Goal: Task Accomplishment & Management: Complete application form

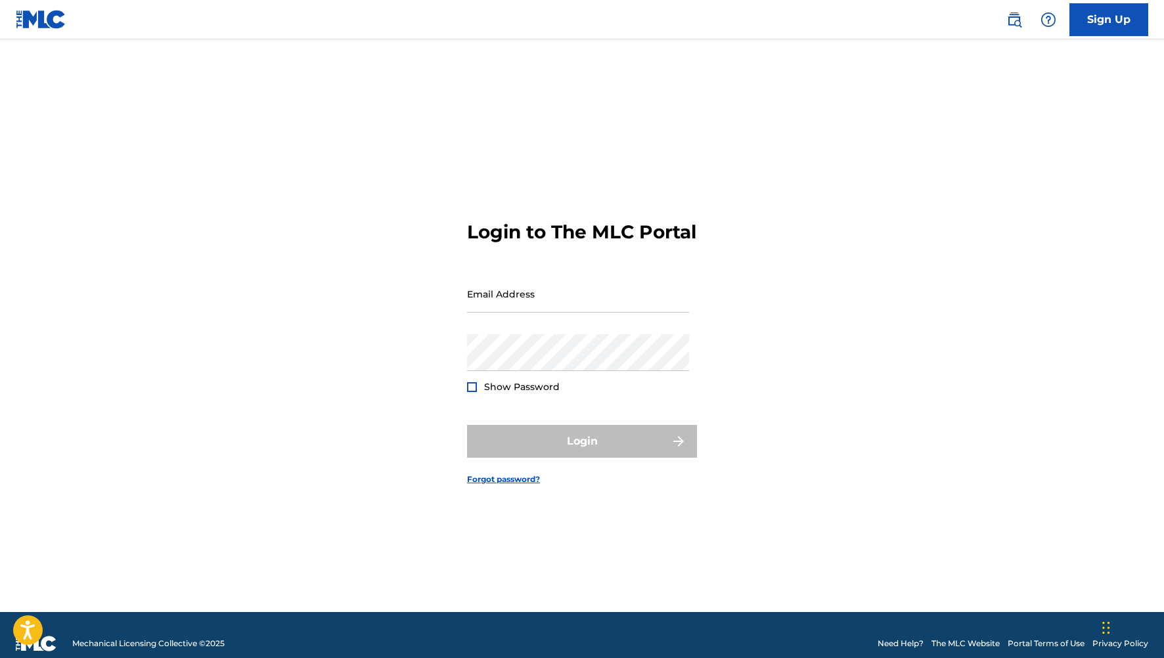
click at [558, 313] on input "Email Address" at bounding box center [578, 293] width 222 height 37
click at [403, 290] on div "Login to The MLC Portal Email Address Password Show Password Login Forgot passw…" at bounding box center [582, 342] width 920 height 540
click at [481, 394] on div "Show Password" at bounding box center [513, 386] width 93 height 13
click at [476, 392] on div at bounding box center [472, 387] width 10 height 10
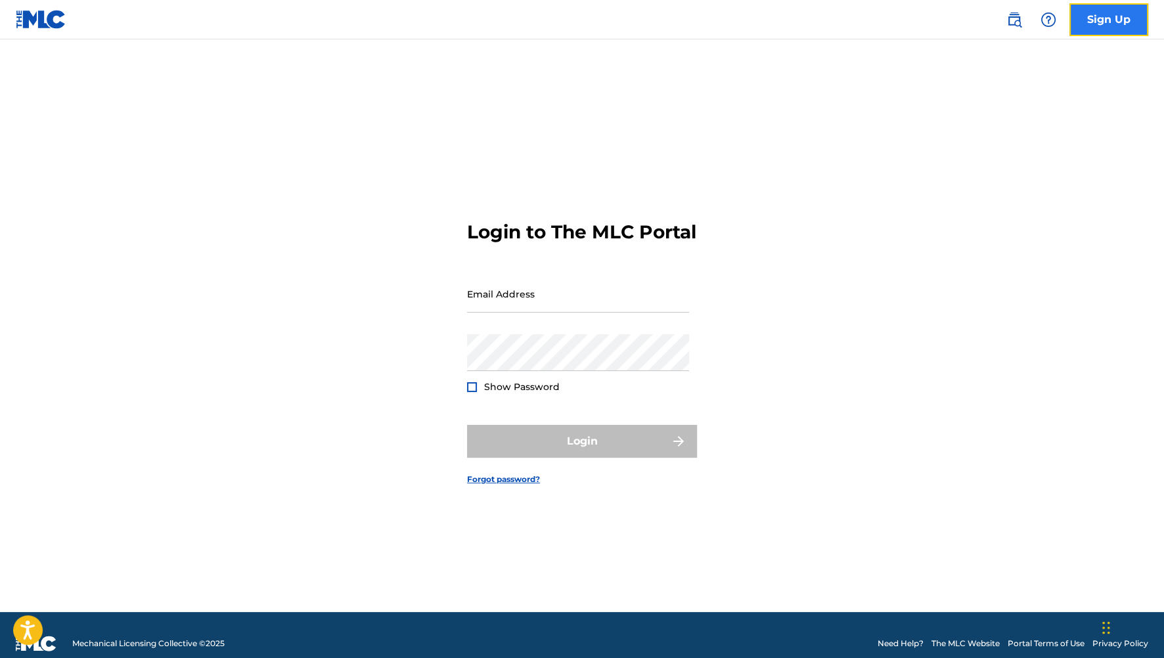
click at [1102, 35] on link "Sign Up" at bounding box center [1109, 19] width 79 height 33
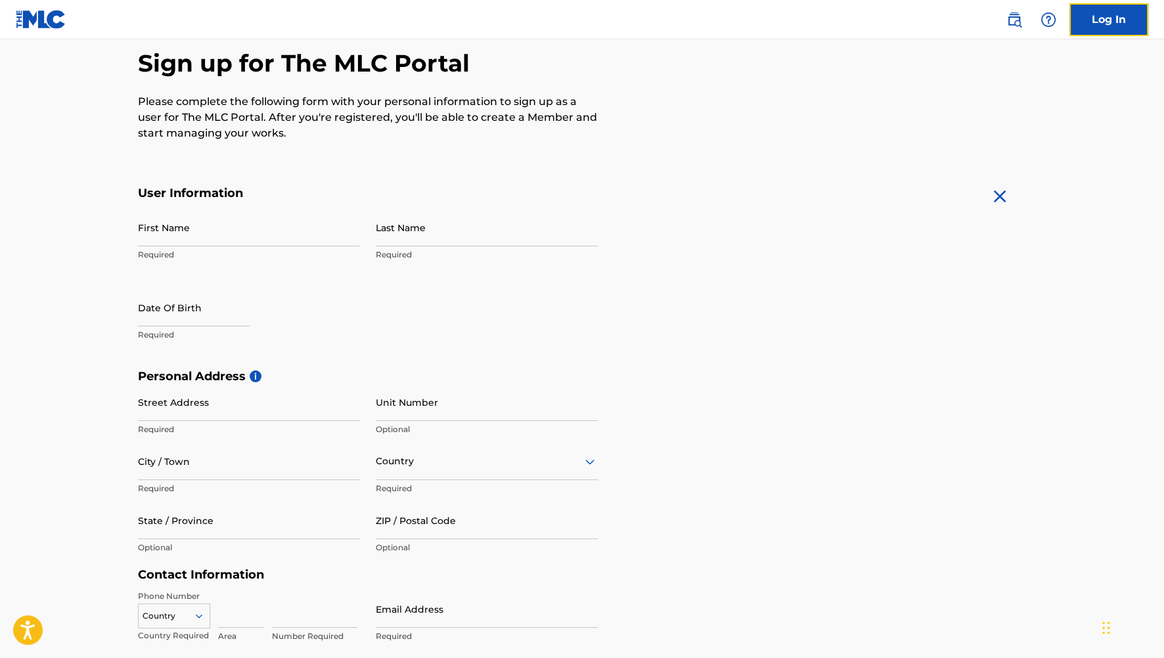
scroll to position [131, 0]
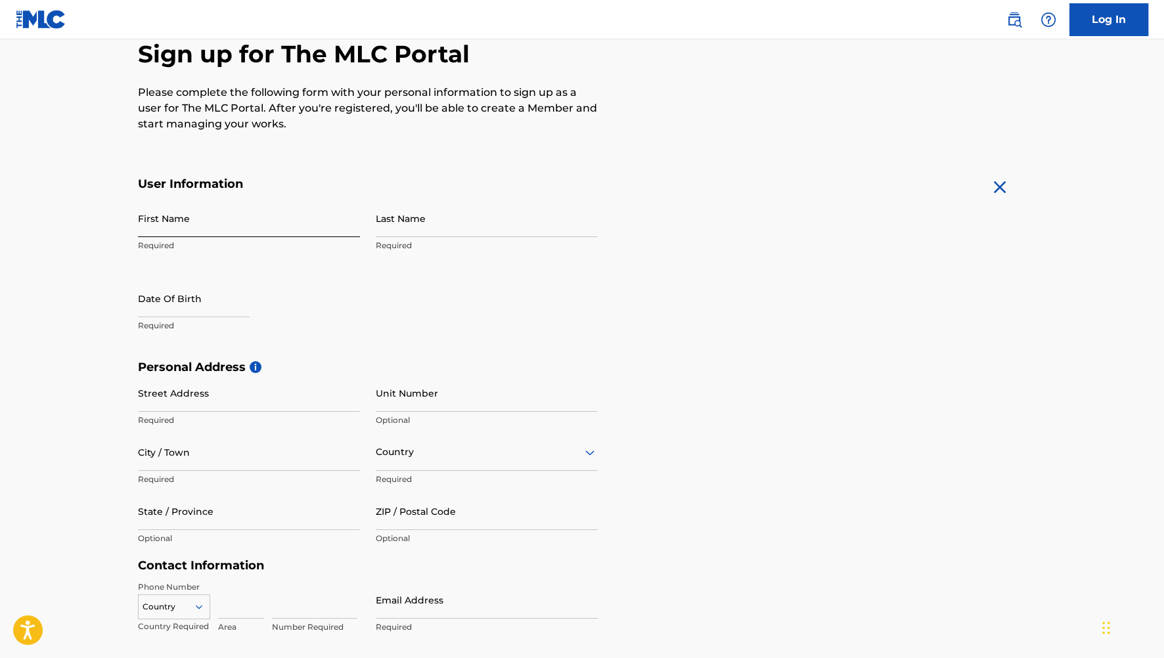
click at [247, 219] on input "First Name" at bounding box center [249, 218] width 222 height 37
type input "[PERSON_NAME]"
type input "[STREET_ADDRESS]"
type input "[GEOGRAPHIC_DATA]"
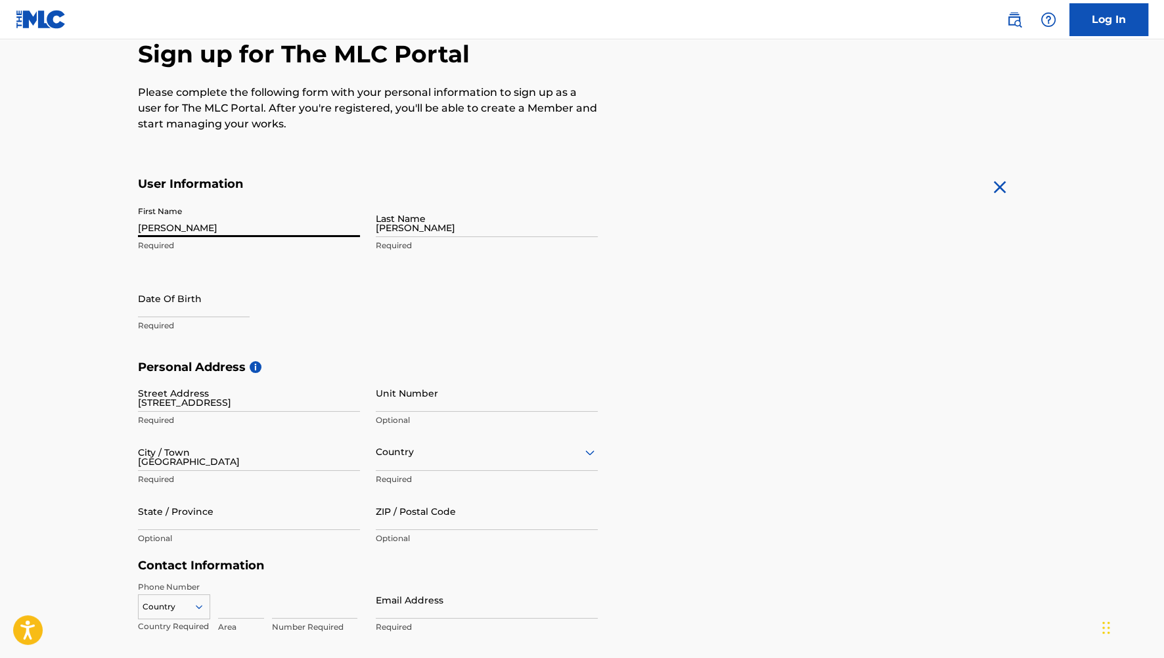
type input "[GEOGRAPHIC_DATA]"
type input "CA"
type input "93550"
type input "661"
type input "2272332"
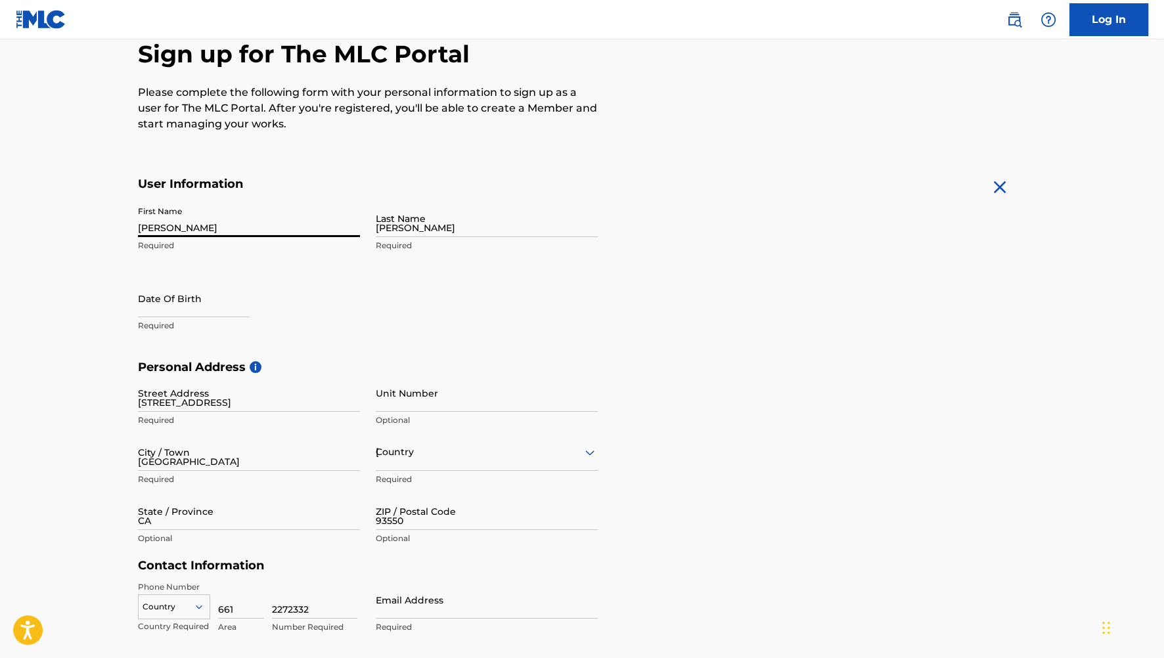
type input "[EMAIL_ADDRESS][DOMAIN_NAME]"
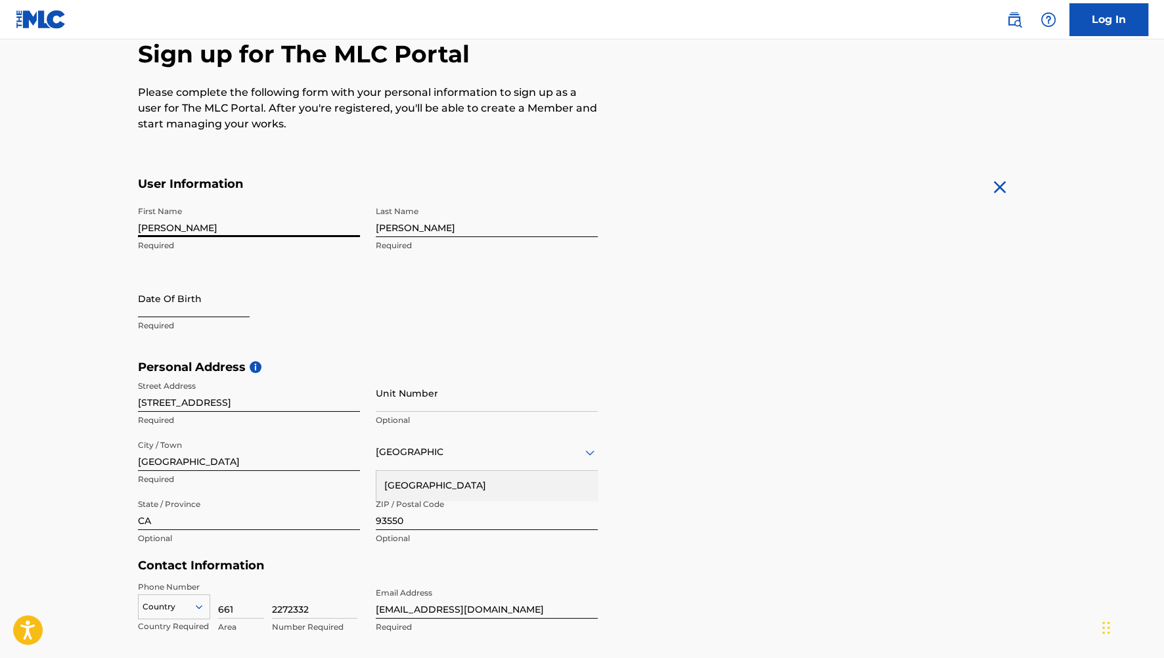
click at [225, 309] on input "text" at bounding box center [194, 298] width 112 height 37
select select "8"
select select "2025"
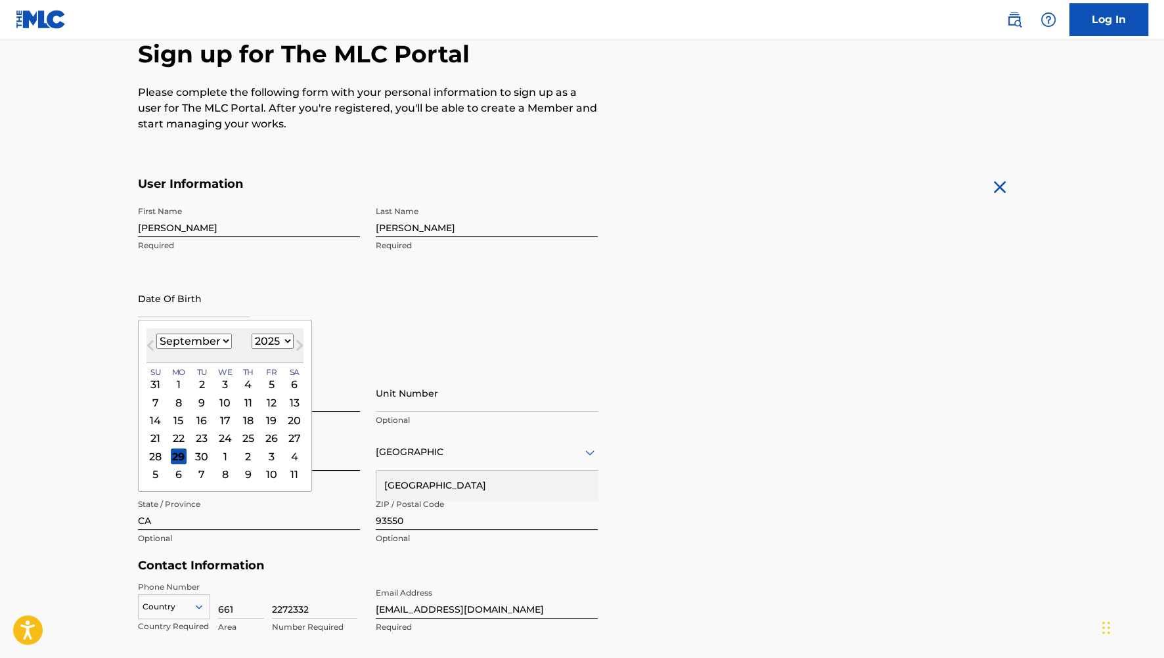
click at [190, 338] on select "January February March April May June July August September October November De…" at bounding box center [194, 341] width 76 height 15
select select "0"
click at [156, 334] on select "January February March April May June July August September October November De…" at bounding box center [194, 341] width 76 height 15
click at [265, 343] on select "1899 1900 1901 1902 1903 1904 1905 1906 1907 1908 1909 1910 1911 1912 1913 1914…" at bounding box center [273, 341] width 42 height 15
select select "1988"
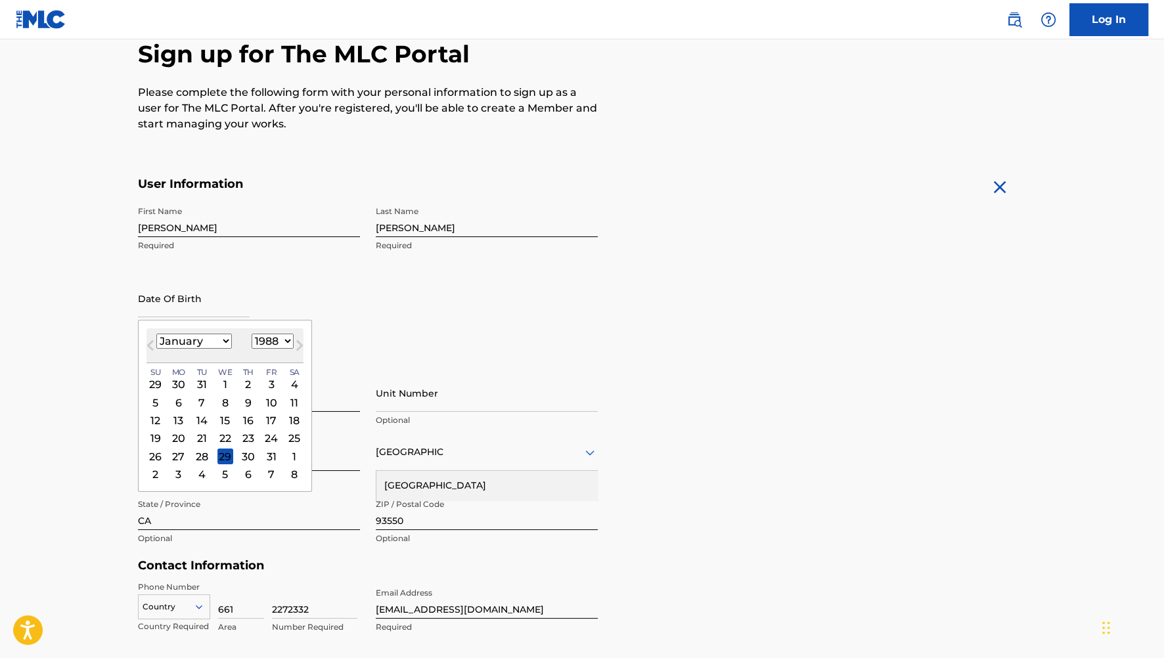
click at [252, 334] on select "1899 1900 1901 1902 1903 1904 1905 1906 1907 1908 1909 1910 1911 1912 1913 1914…" at bounding box center [273, 341] width 42 height 15
click at [168, 420] on div "10 11 12 13 14 15 16" at bounding box center [225, 420] width 157 height 18
click at [162, 420] on div "10" at bounding box center [156, 421] width 16 height 16
type input "[DATE]"
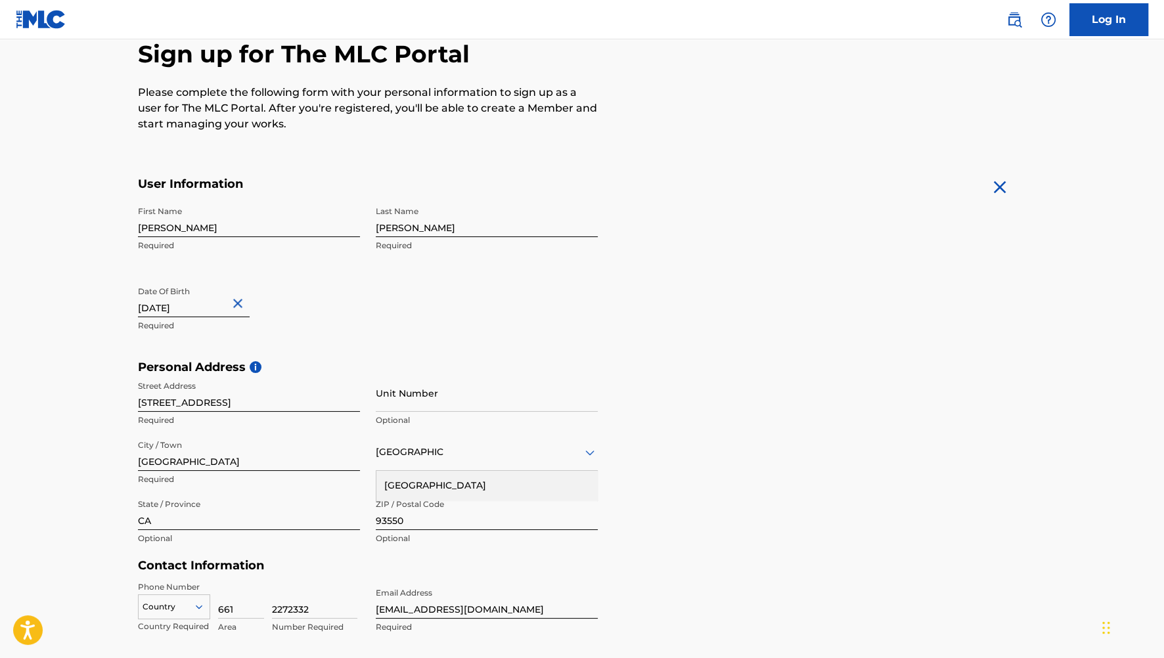
drag, startPoint x: 716, startPoint y: 397, endPoint x: 706, endPoint y: 387, distance: 13.9
click at [706, 387] on div "Personal Address i Street Address [STREET_ADDRESS] Required Unit Number Optiona…" at bounding box center [582, 459] width 888 height 199
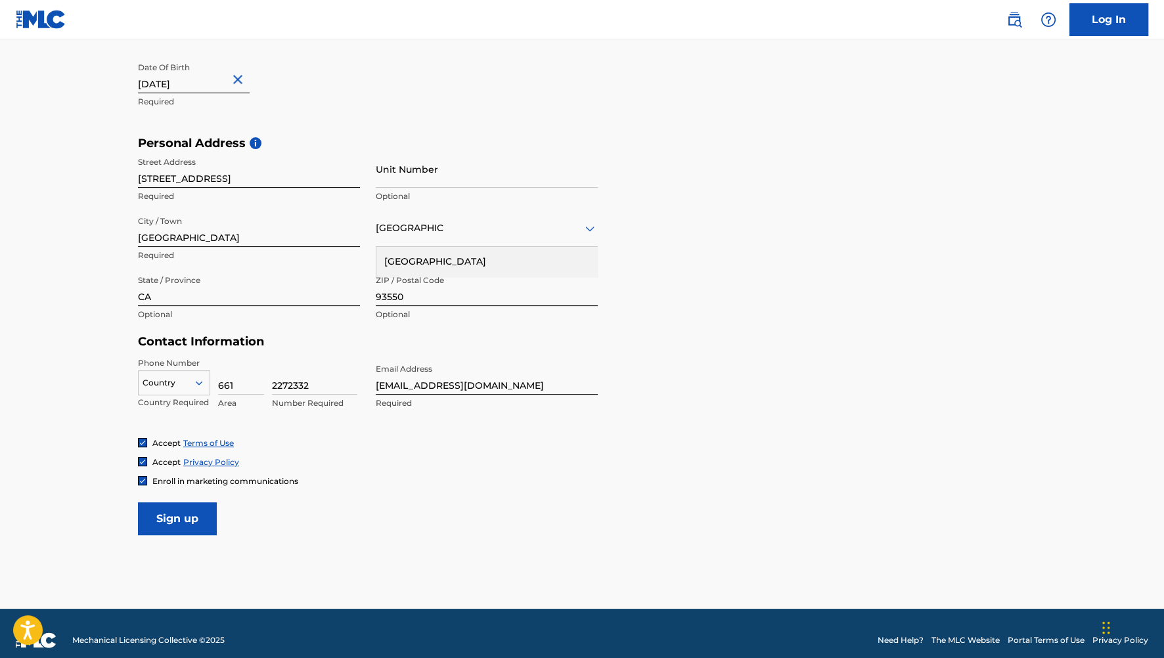
scroll to position [369, 0]
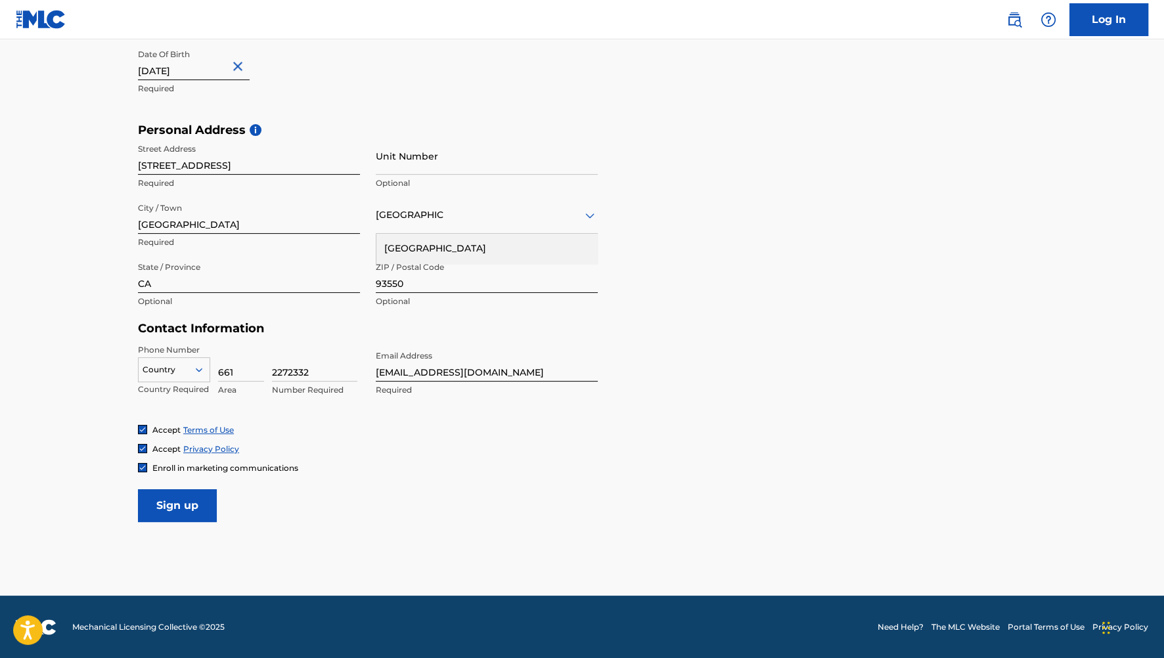
click at [399, 374] on input "[EMAIL_ADDRESS][DOMAIN_NAME]" at bounding box center [487, 362] width 222 height 37
click at [398, 375] on input "[EMAIL_ADDRESS][DOMAIN_NAME]" at bounding box center [487, 362] width 222 height 37
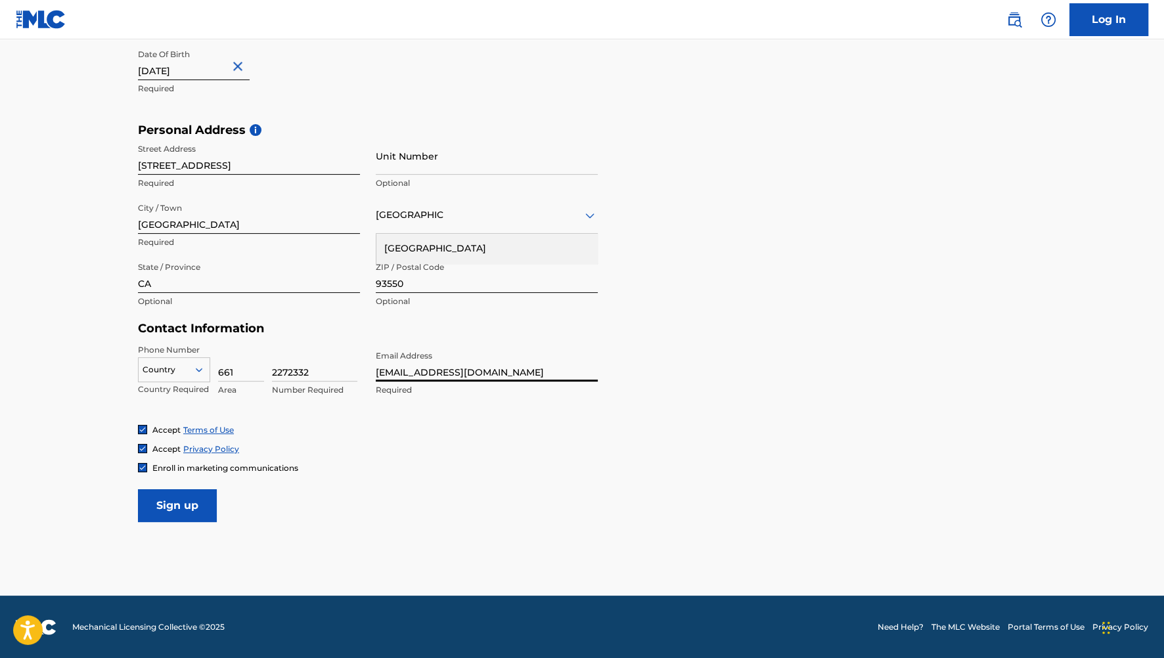
click at [398, 375] on input "[EMAIL_ADDRESS][DOMAIN_NAME]" at bounding box center [487, 362] width 222 height 37
click at [398, 375] on input "Email Address" at bounding box center [487, 362] width 222 height 37
type input "o"
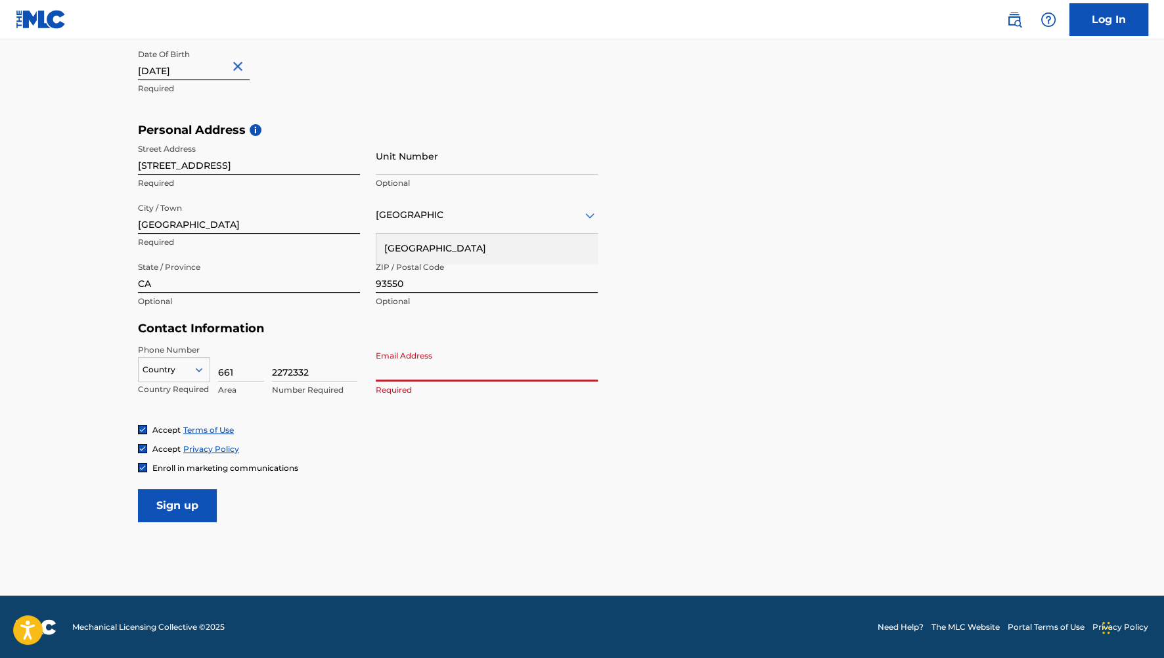
click at [425, 391] on p "Required" at bounding box center [487, 390] width 222 height 12
click at [425, 372] on input "Email Address" at bounding box center [487, 362] width 222 height 37
click at [465, 379] on input "[EMAIL_ADDRESS][DOMAIN_NAME]" at bounding box center [487, 362] width 222 height 37
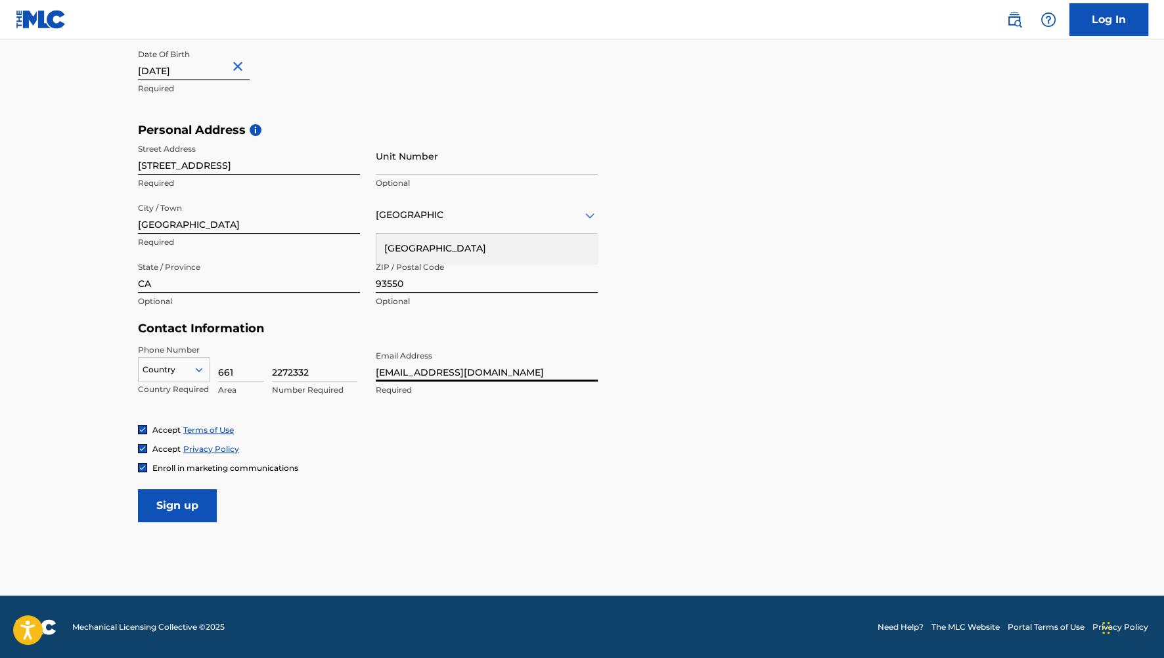
click at [465, 379] on input "[EMAIL_ADDRESS][DOMAIN_NAME]" at bounding box center [487, 362] width 222 height 37
type input "[EMAIL_ADDRESS][DOMAIN_NAME]"
click at [155, 509] on input "Sign up" at bounding box center [177, 505] width 79 height 33
click at [140, 371] on input "text" at bounding box center [140, 370] width 2 height 12
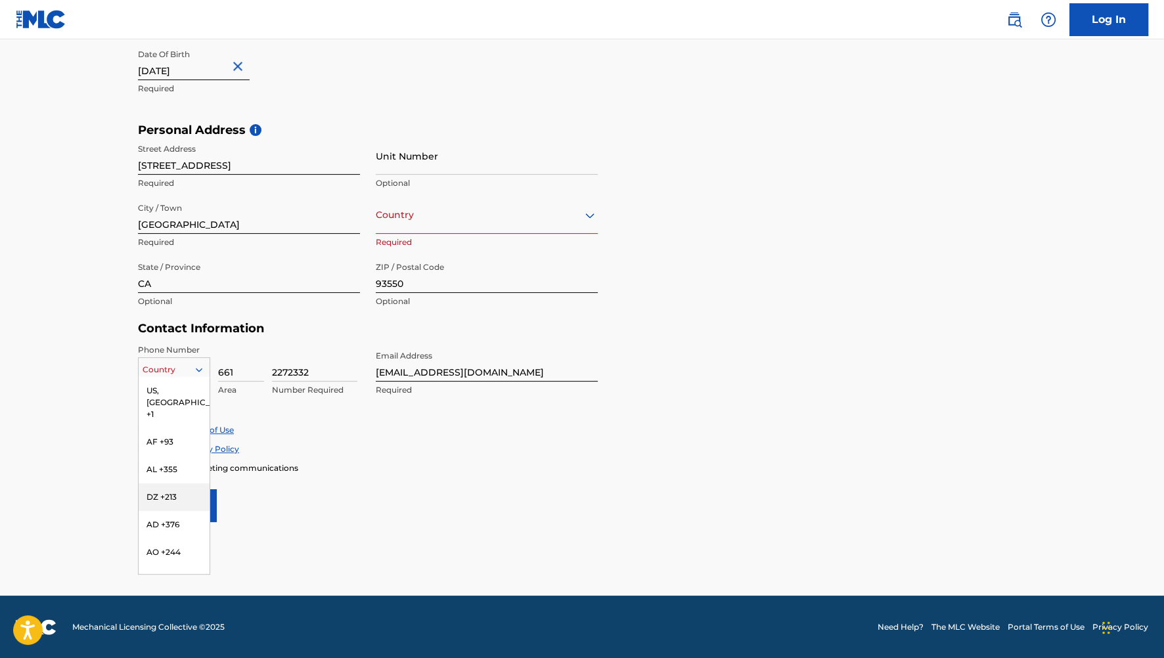
click at [110, 482] on main "The MLC uses identity verification before a user is registered to comply with K…" at bounding box center [582, 133] width 1164 height 925
click at [194, 369] on div "Country" at bounding box center [174, 369] width 72 height 25
click at [191, 383] on div "US, [GEOGRAPHIC_DATA] +1" at bounding box center [174, 402] width 71 height 51
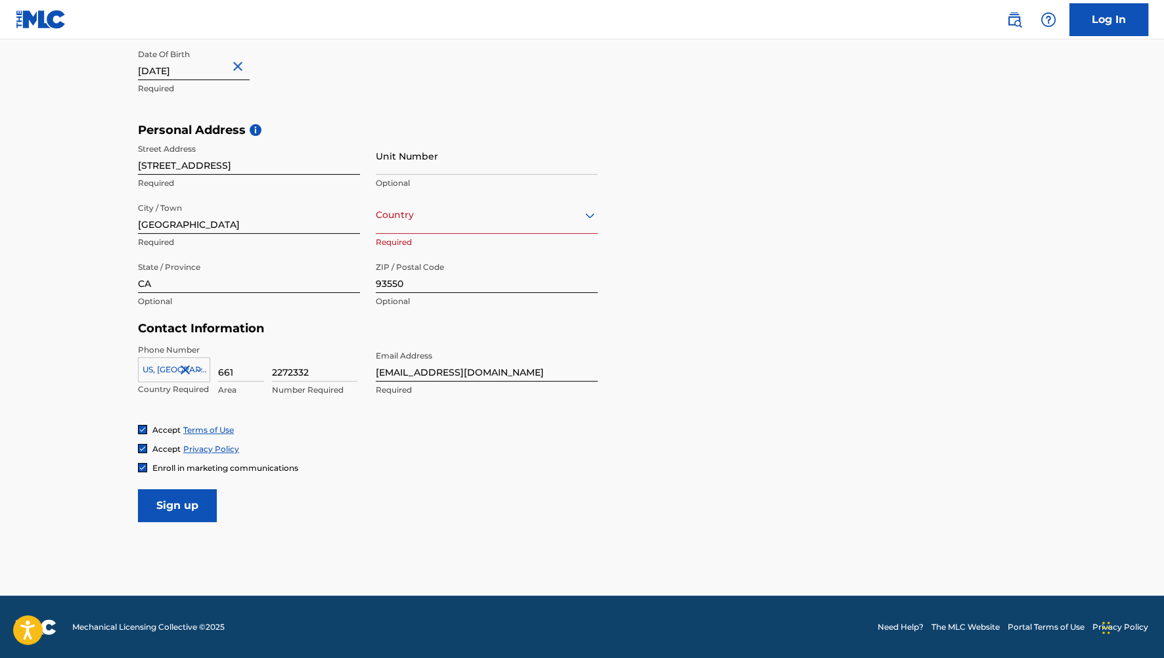
click at [356, 468] on div "Enroll in marketing communications" at bounding box center [582, 468] width 888 height 11
click at [185, 510] on input "Sign up" at bounding box center [177, 505] width 79 height 33
click at [530, 219] on div at bounding box center [487, 215] width 222 height 16
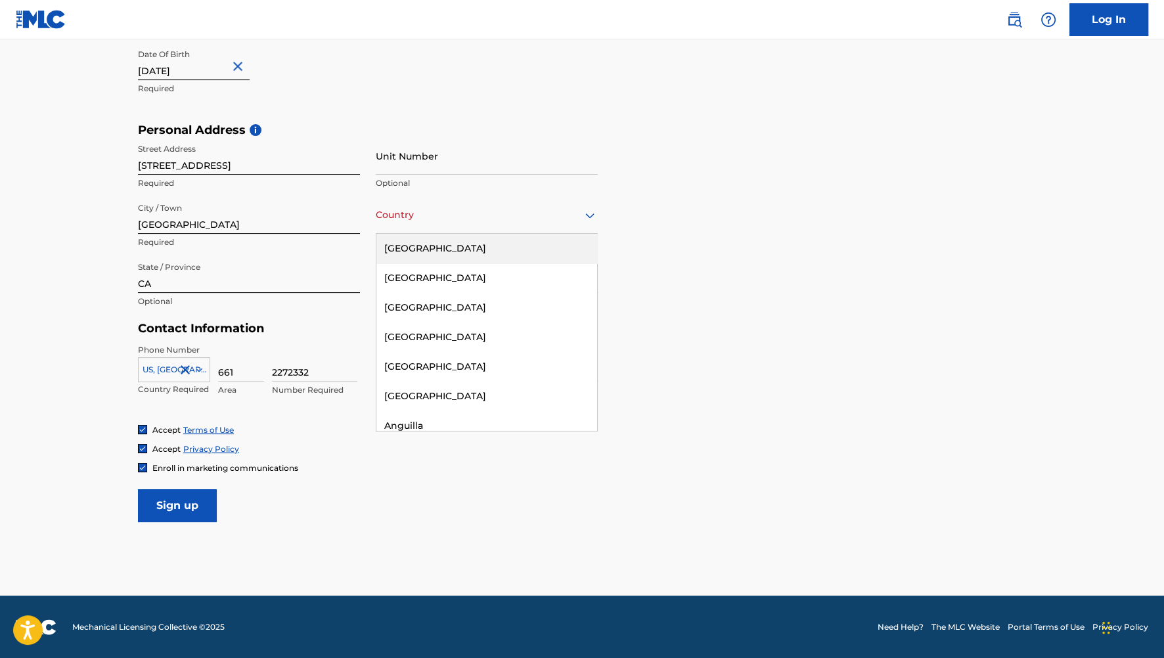
click at [428, 245] on div "[GEOGRAPHIC_DATA]" at bounding box center [486, 249] width 221 height 30
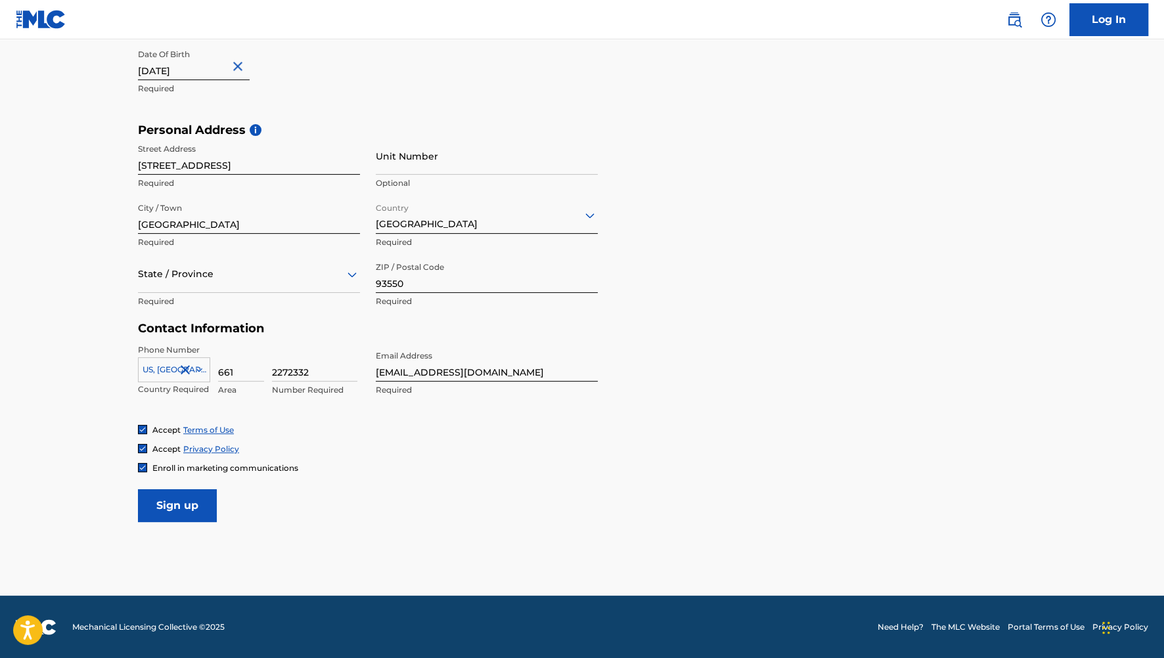
click at [264, 283] on div "State / Province" at bounding box center [249, 274] width 222 height 37
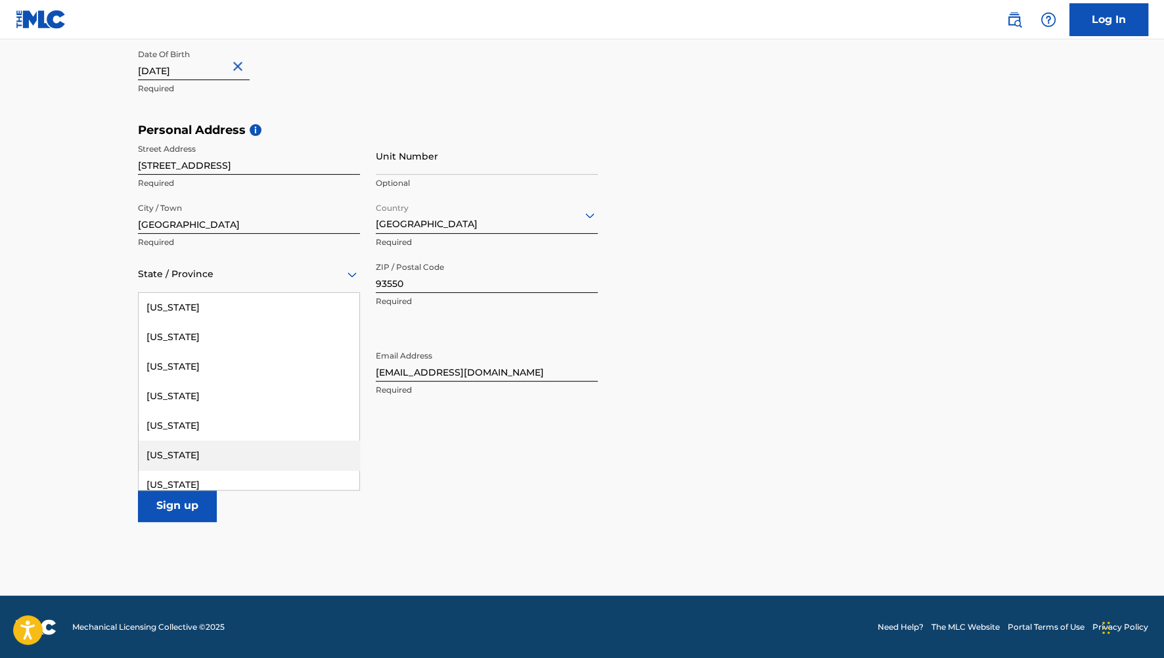
click at [208, 457] on div "[US_STATE]" at bounding box center [249, 456] width 221 height 30
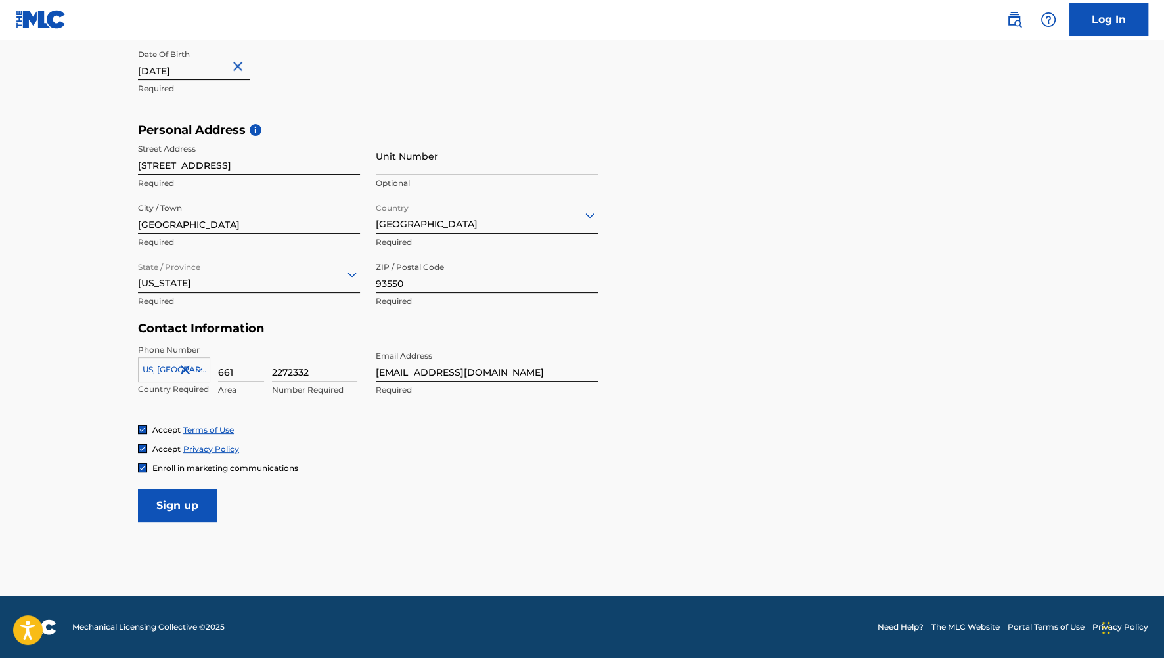
click at [616, 332] on form "User Information First Name [PERSON_NAME] Required Last Name [PERSON_NAME] Requ…" at bounding box center [582, 231] width 888 height 583
click at [145, 164] on input "[STREET_ADDRESS]" at bounding box center [249, 155] width 222 height 37
drag, startPoint x: 160, startPoint y: 164, endPoint x: 147, endPoint y: 162, distance: 13.4
click at [147, 162] on input "[STREET_ADDRESS]" at bounding box center [249, 155] width 222 height 37
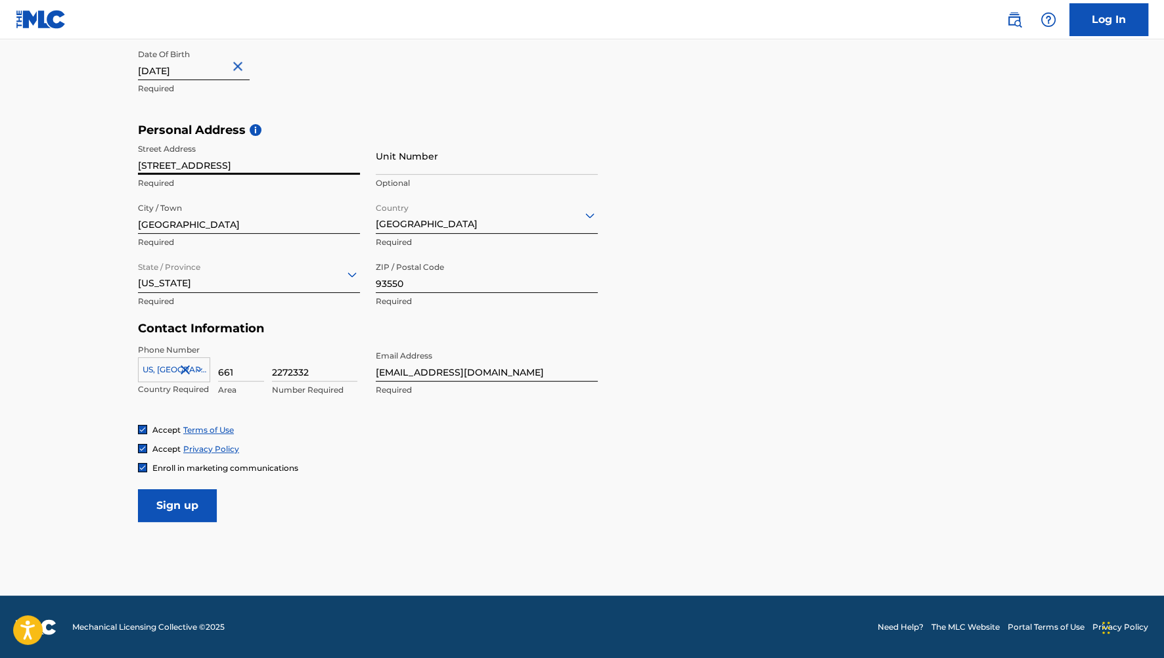
click at [169, 161] on input "[STREET_ADDRESS]" at bounding box center [249, 155] width 222 height 37
click at [298, 131] on h5 "Personal Address i" at bounding box center [582, 130] width 888 height 15
drag, startPoint x: 148, startPoint y: 164, endPoint x: 162, endPoint y: 165, distance: 13.8
click at [162, 165] on input "[STREET_ADDRESS]" at bounding box center [249, 155] width 222 height 37
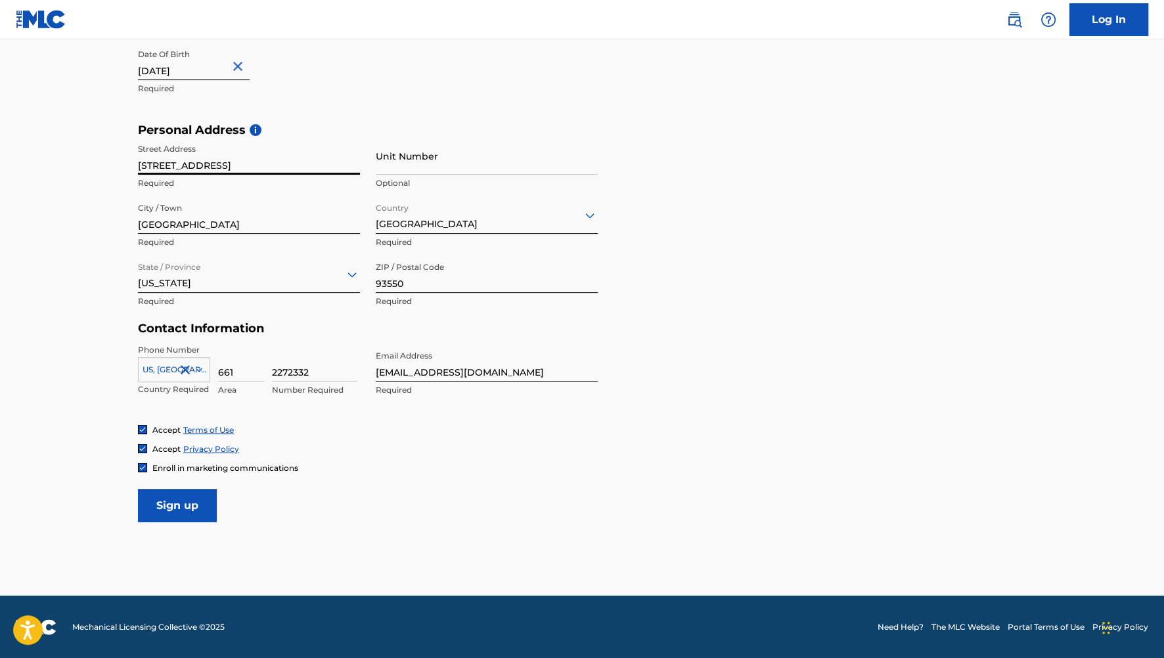
click at [150, 163] on input "[STREET_ADDRESS]" at bounding box center [249, 155] width 222 height 37
click at [147, 163] on input "[STREET_ADDRESS]" at bounding box center [249, 155] width 222 height 37
click at [147, 164] on input "[STREET_ADDRESS]" at bounding box center [249, 155] width 222 height 37
type input "[STREET_ADDRESS]"
click at [172, 501] on input "Sign up" at bounding box center [177, 505] width 79 height 33
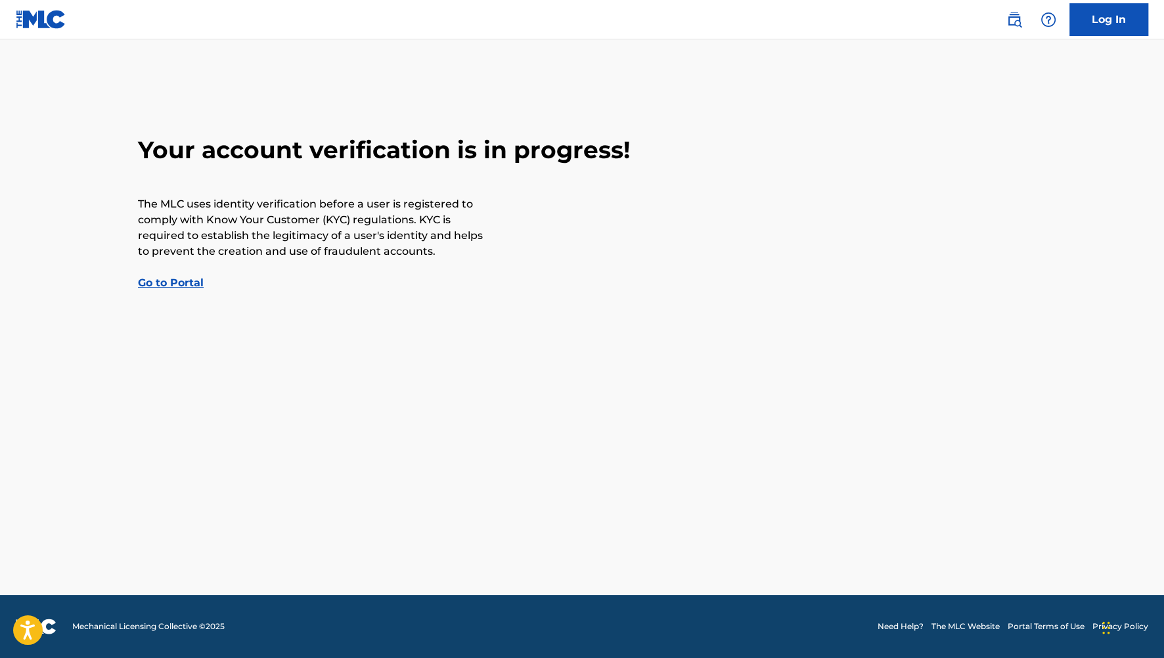
click at [187, 285] on link "Go to Portal" at bounding box center [171, 283] width 66 height 12
